Goal: Transaction & Acquisition: Purchase product/service

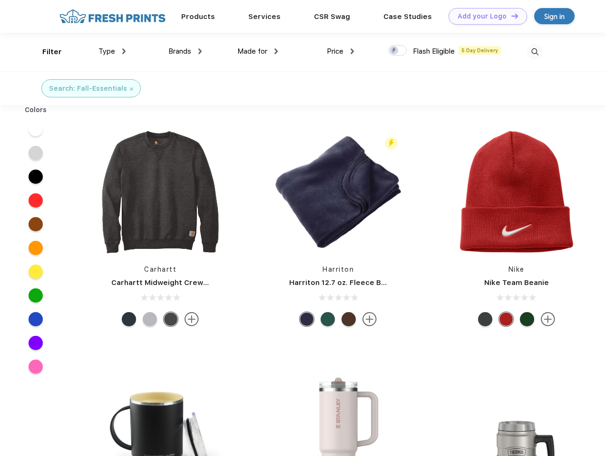
click at [484, 16] on link "Add your Logo Design Tool" at bounding box center [487, 16] width 78 height 17
click at [0, 0] on div "Design Tool" at bounding box center [0, 0] width 0 height 0
click at [510, 16] on link "Add your Logo Design Tool" at bounding box center [487, 16] width 78 height 17
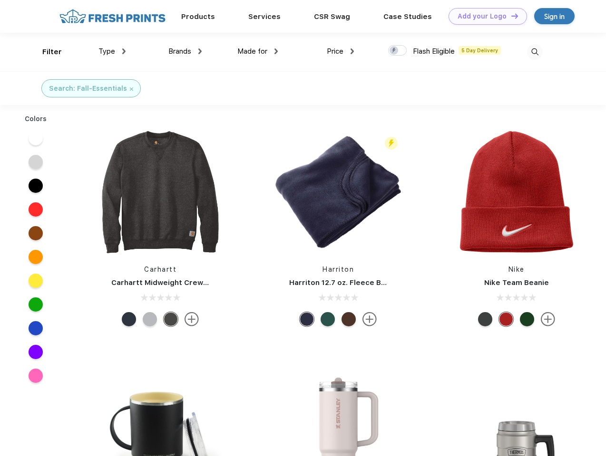
click at [46, 52] on div "Filter" at bounding box center [51, 52] width 19 height 11
click at [112, 51] on span "Type" at bounding box center [106, 51] width 17 height 9
click at [185, 51] on span "Brands" at bounding box center [179, 51] width 23 height 9
click at [258, 51] on span "Made for" at bounding box center [252, 51] width 30 height 9
click at [340, 51] on span "Price" at bounding box center [335, 51] width 17 height 9
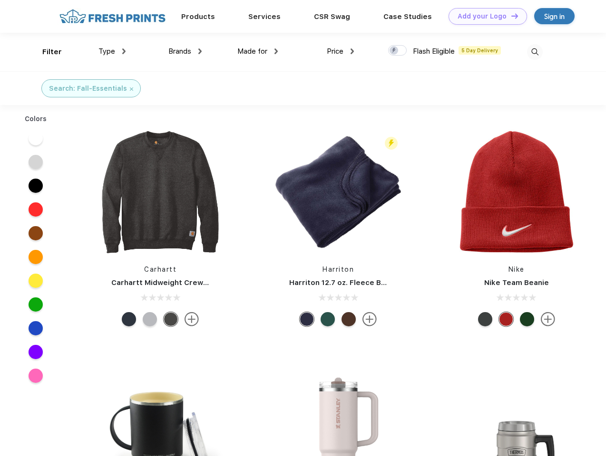
click at [397, 51] on div at bounding box center [397, 50] width 19 height 10
click at [394, 51] on input "checkbox" at bounding box center [391, 48] width 6 height 6
click at [534, 52] on img at bounding box center [535, 52] width 16 height 16
